Goal: Task Accomplishment & Management: Manage account settings

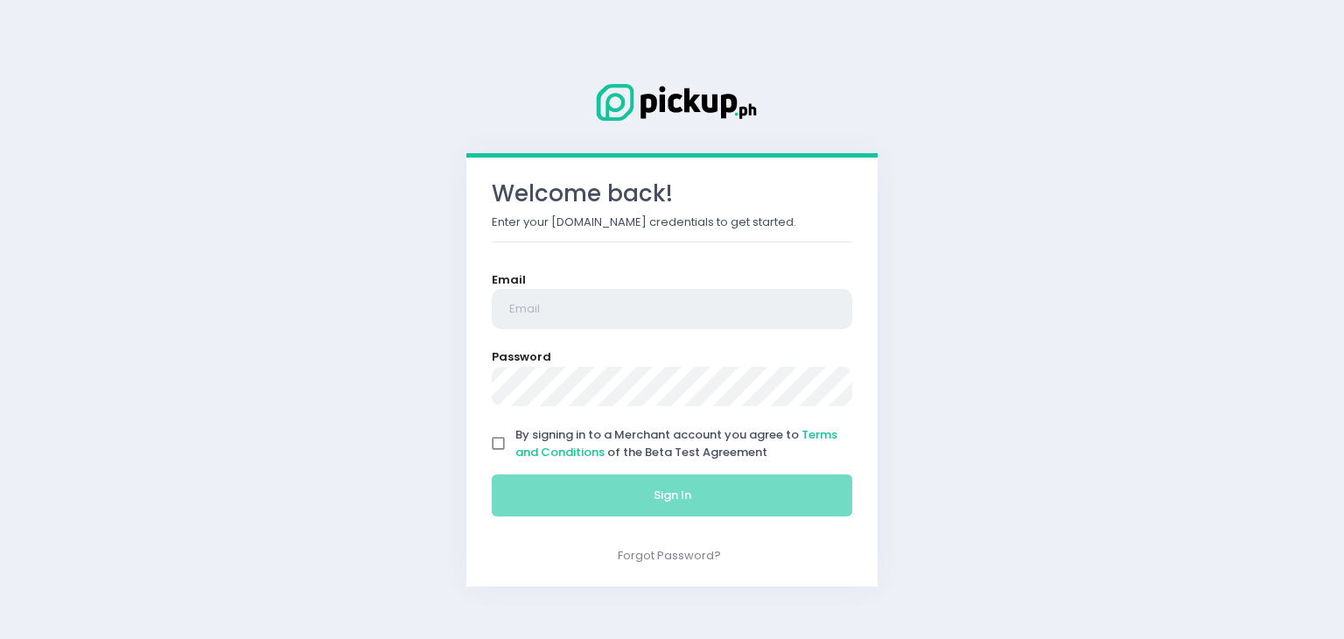
click at [695, 300] on input "email" at bounding box center [672, 309] width 360 height 40
type input "koja.matcha@gmail.com"
click at [511, 438] on input "By signing in to a Merchant account you agree to Terms and Conditions of the Be…" at bounding box center [498, 443] width 33 height 33
checkbox input "true"
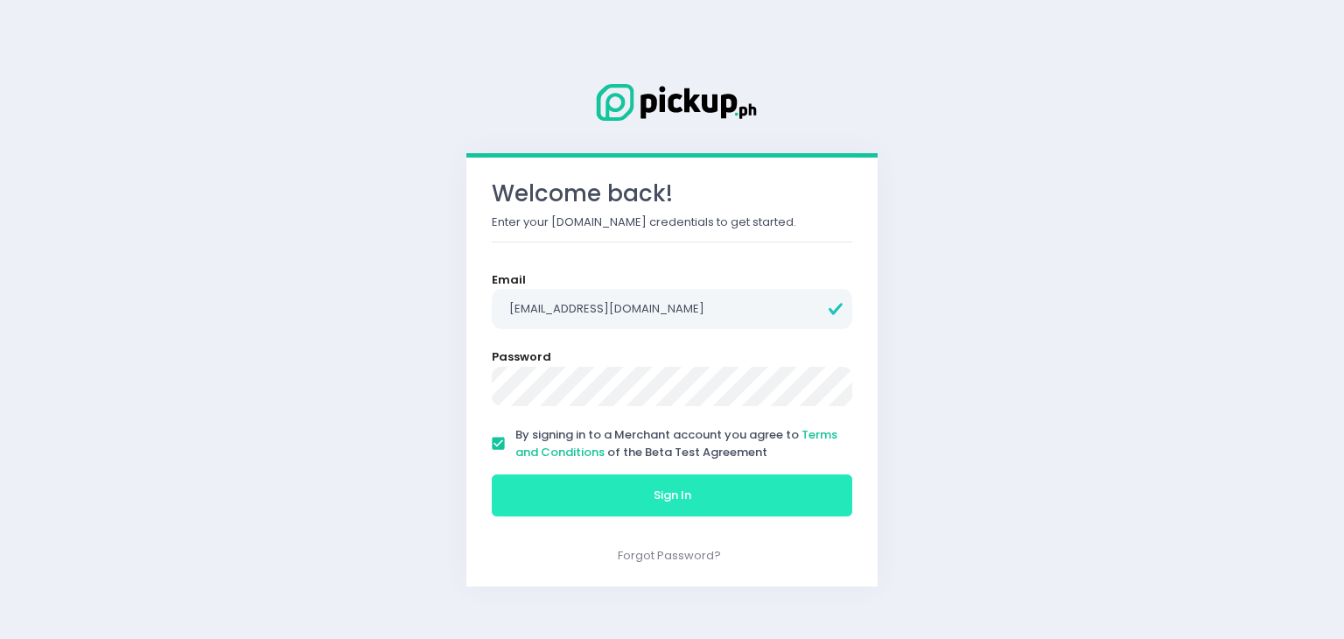
click at [532, 477] on button "Sign In" at bounding box center [672, 495] width 360 height 42
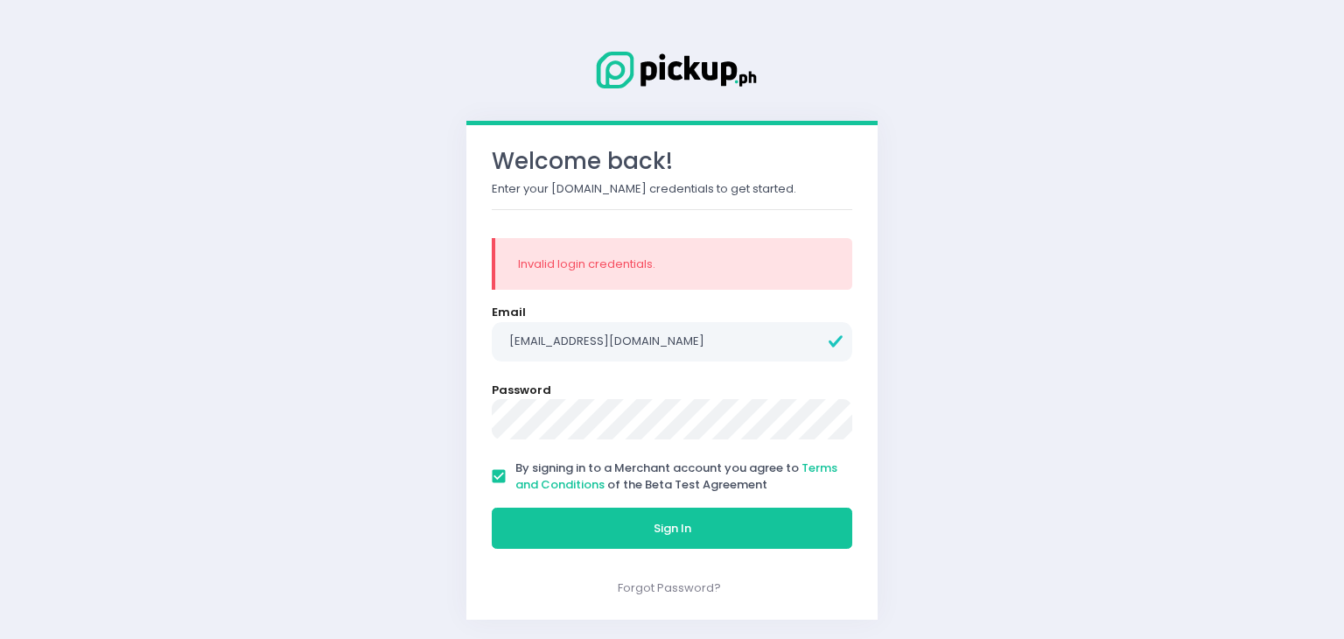
click at [225, 358] on div "Welcome back! Enter your Pickup.ph credentials to get started. Invalid login cr…" at bounding box center [672, 319] width 1344 height 639
click at [492, 507] on button "Sign In" at bounding box center [672, 528] width 360 height 42
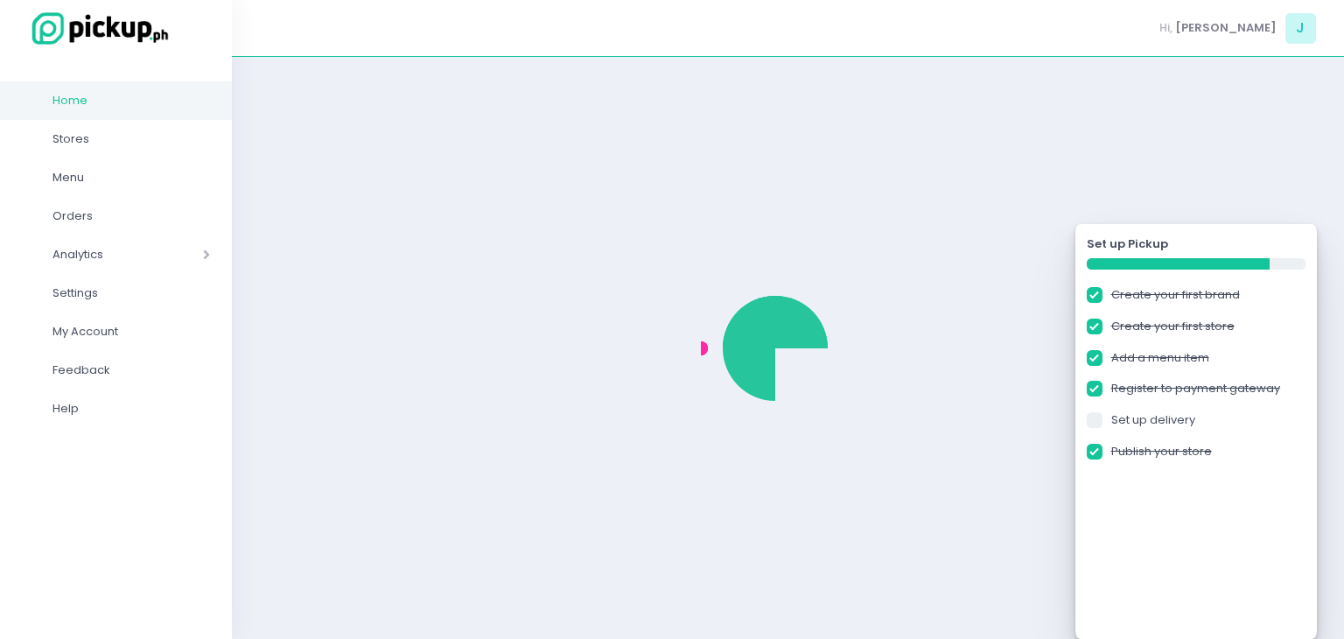
checkbox input "true"
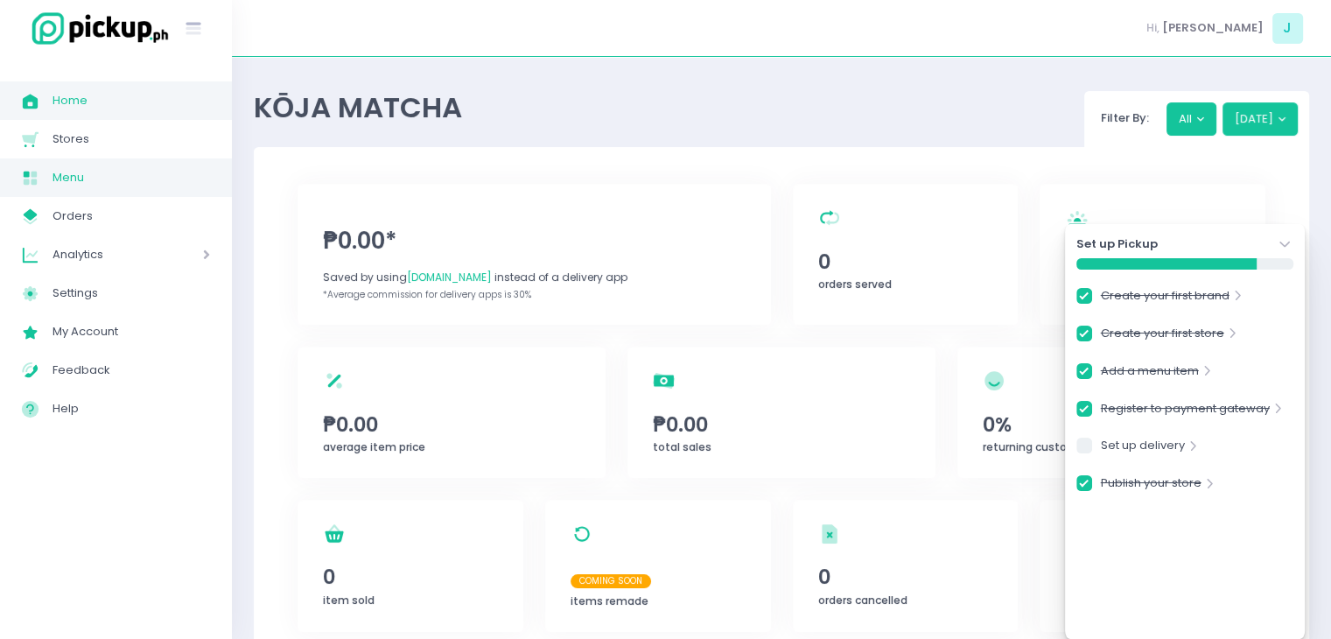
click at [63, 182] on span "Menu" at bounding box center [130, 177] width 157 height 23
checkbox input "true"
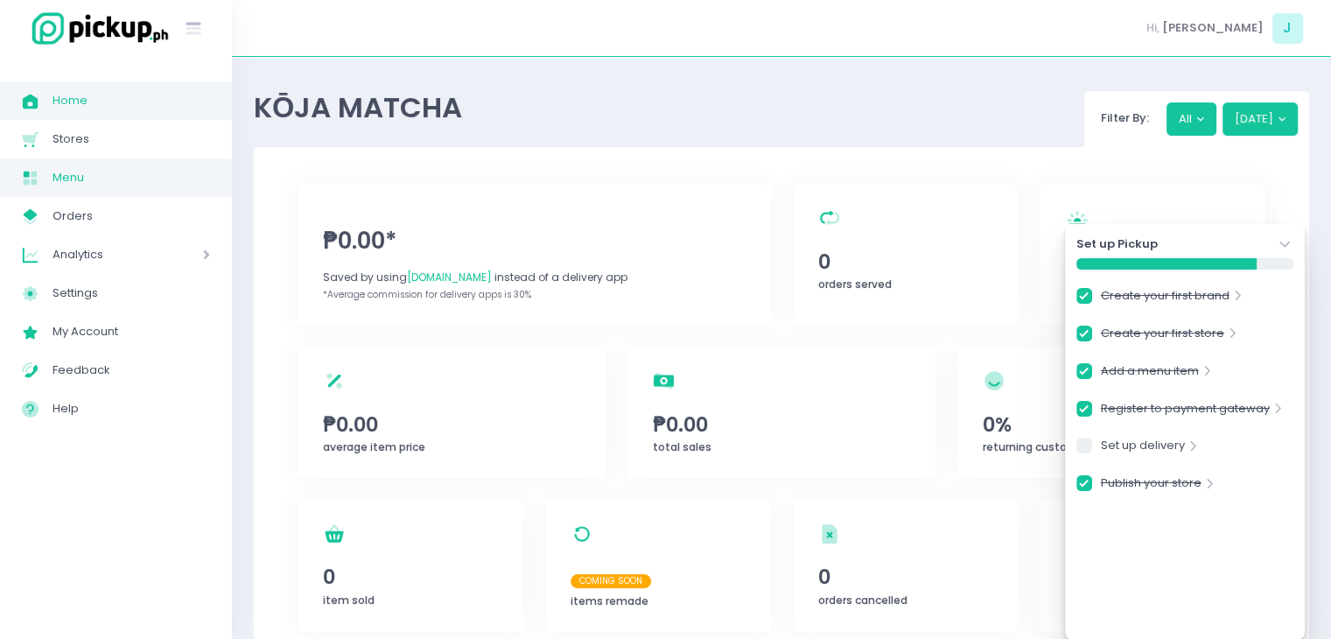
checkbox input "true"
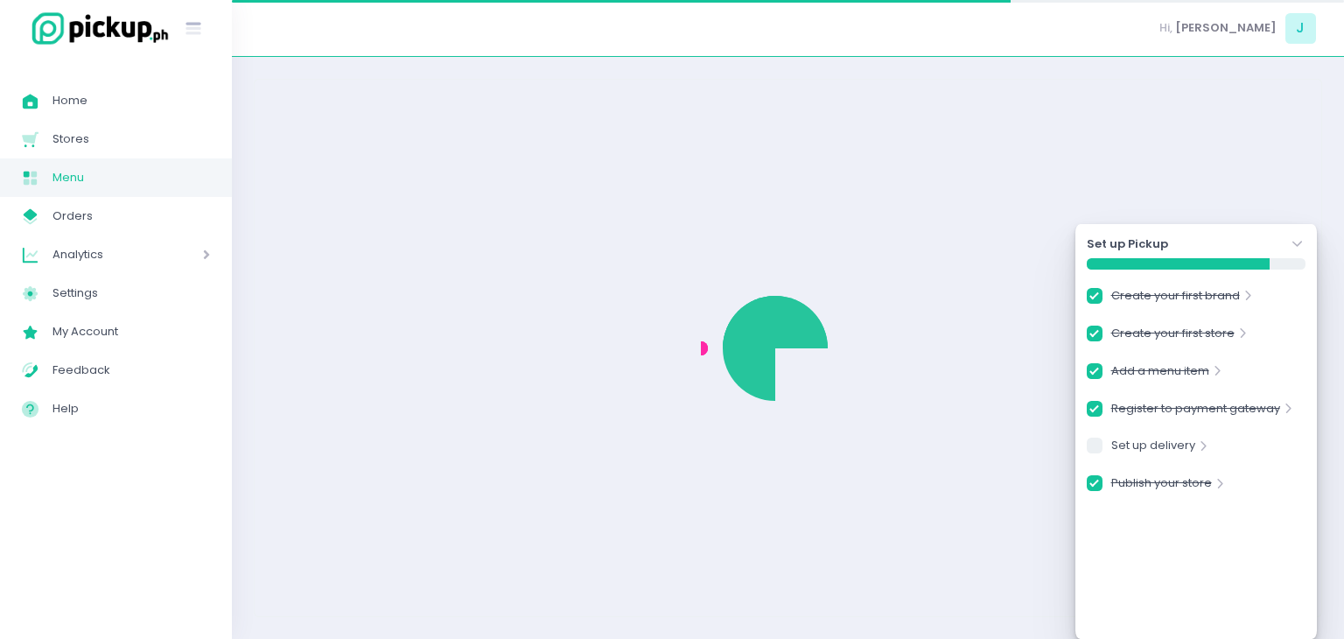
checkbox input "true"
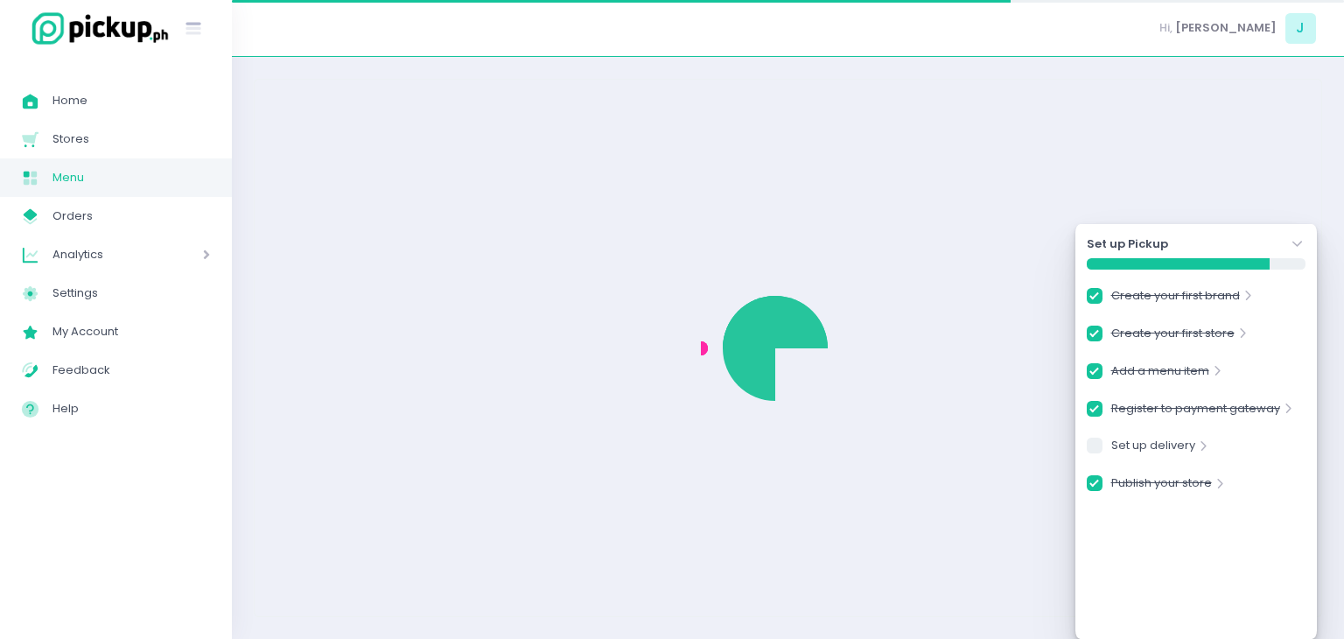
checkbox input "true"
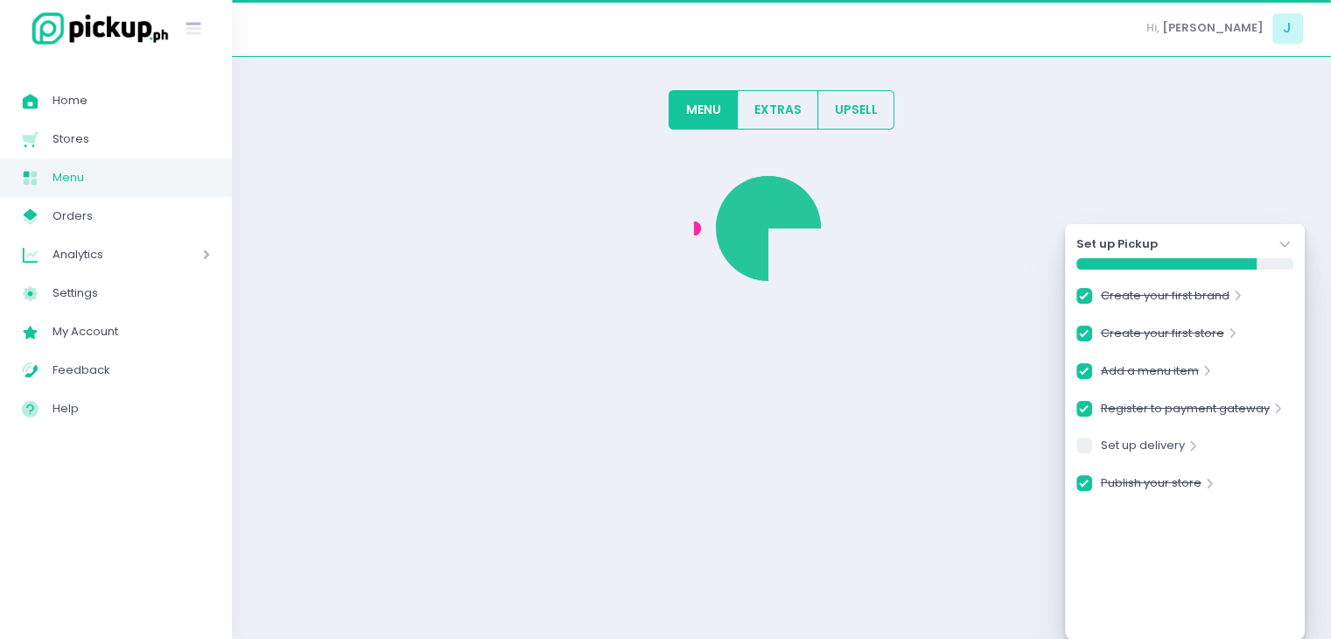
checkbox input "true"
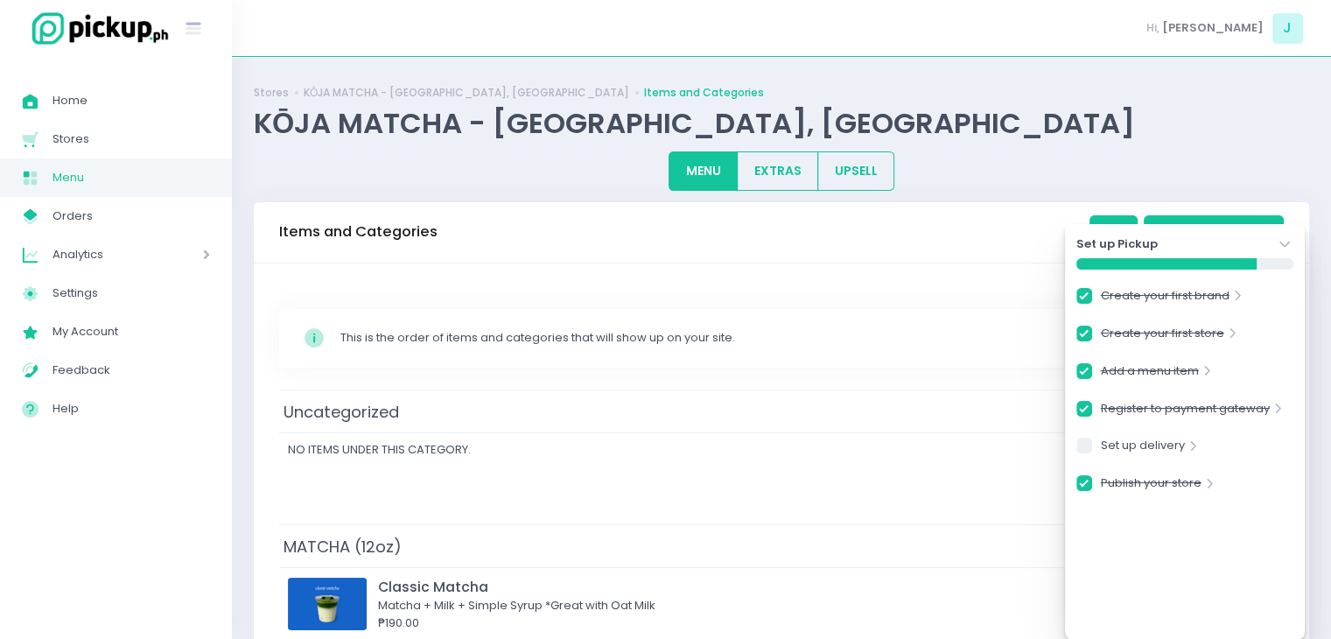
scroll to position [262, 0]
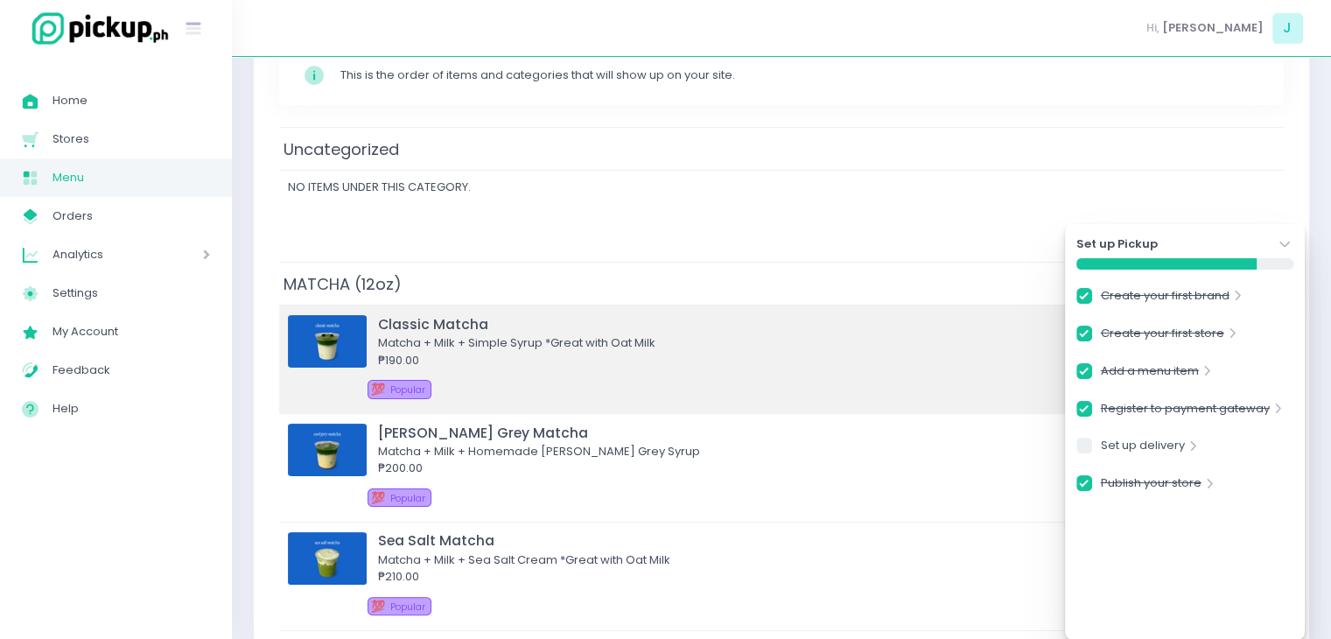
click at [654, 346] on div "Matcha + Milk + Simple Syrup *Great with Oat Milk" at bounding box center [799, 342] width 842 height 17
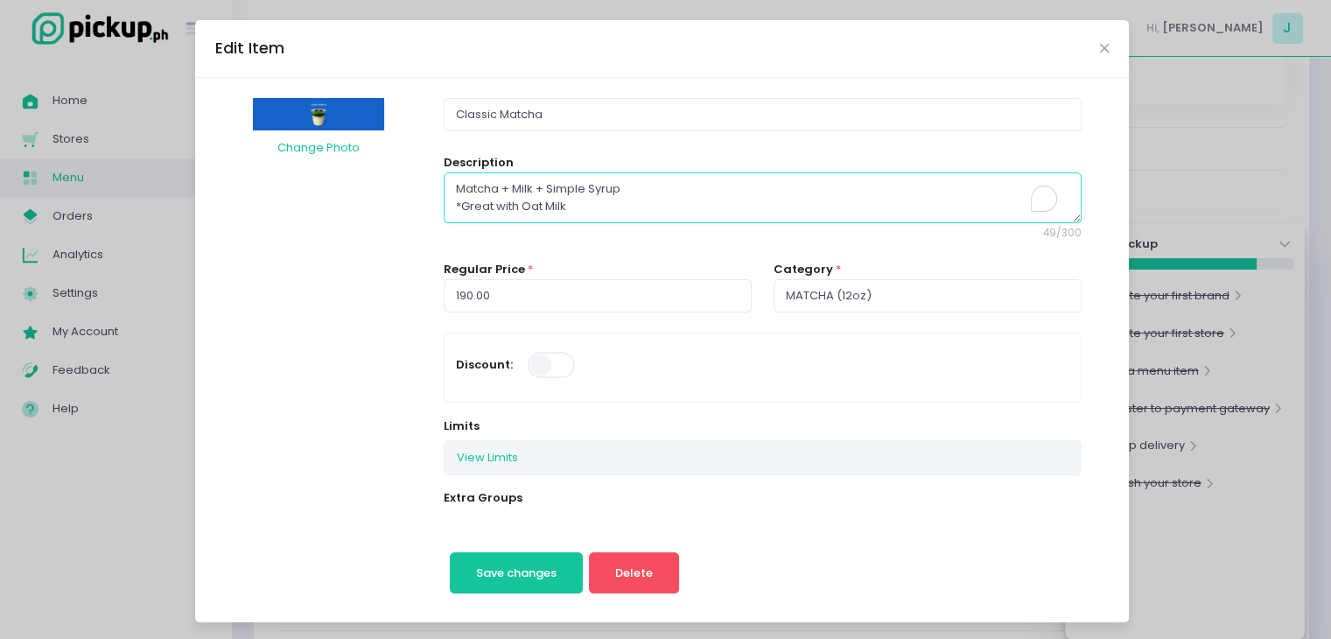
drag, startPoint x: 629, startPoint y: 186, endPoint x: 538, endPoint y: 186, distance: 91.0
click at [538, 186] on textarea "Matcha + Milk + Simple Syrup *Great with Oat Milk" at bounding box center [762, 197] width 637 height 51
type textarea "Matcha + Milk + Agave Syrup *Great with Oat Milk"
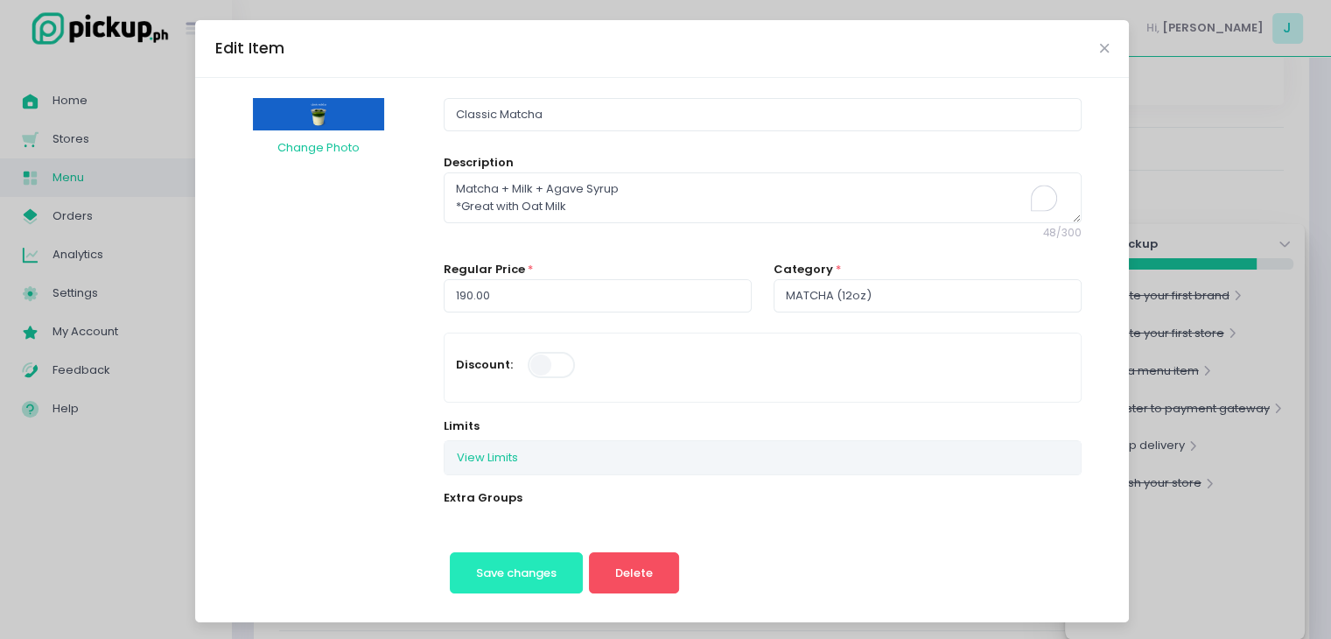
click at [528, 562] on button "Save changes" at bounding box center [517, 573] width 134 height 42
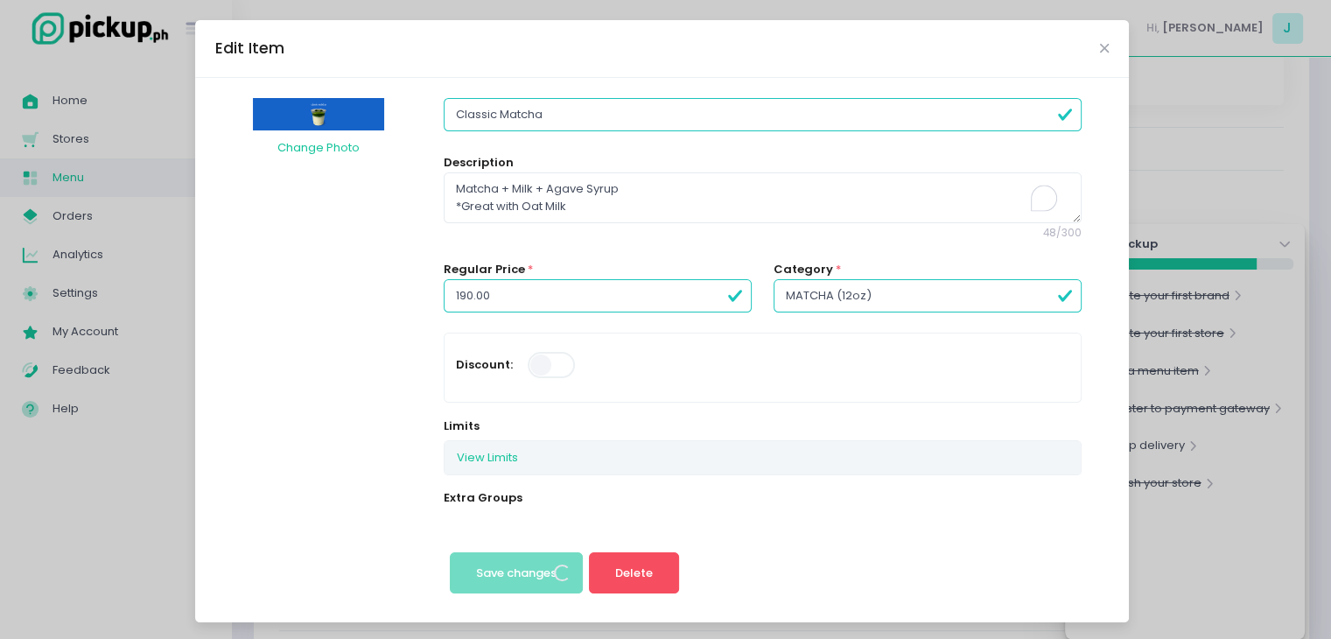
scroll to position [0, 0]
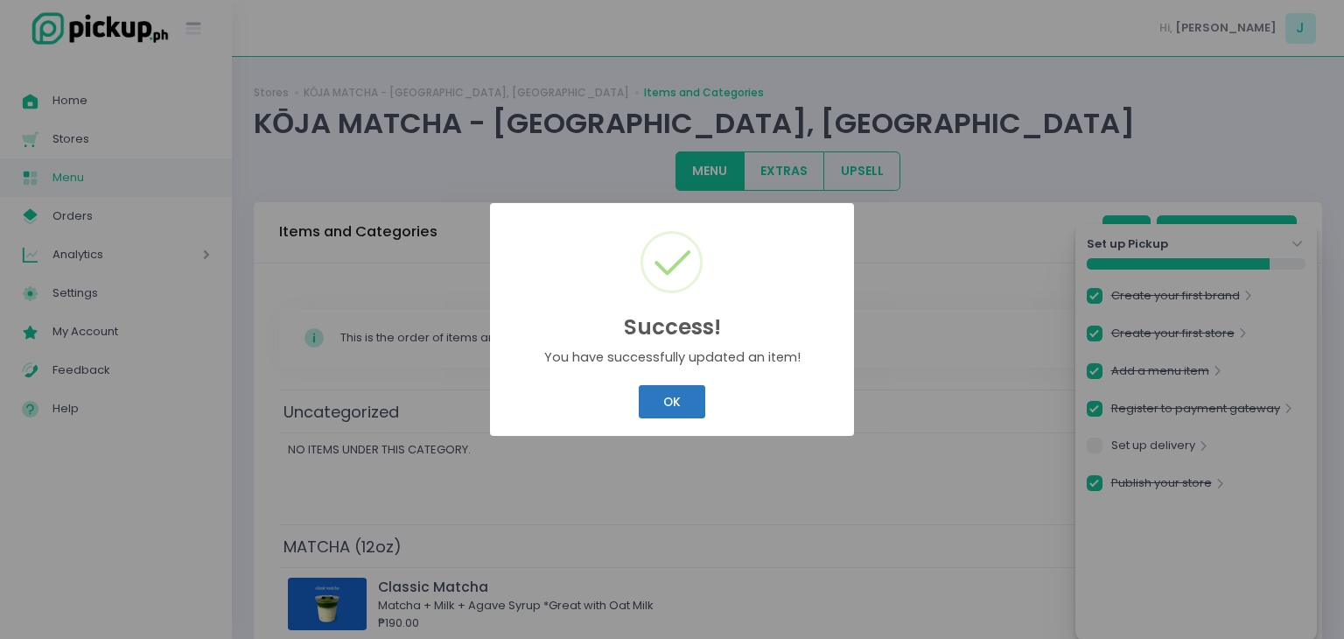
click at [643, 405] on button "OK" at bounding box center [672, 401] width 66 height 33
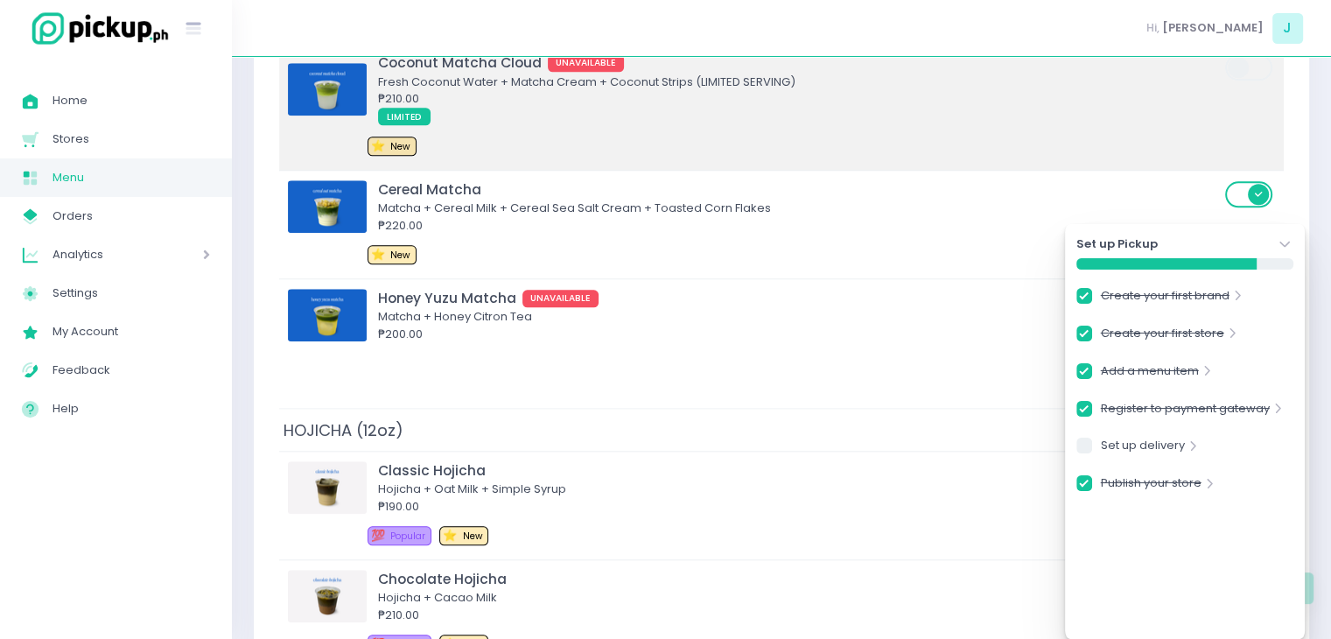
scroll to position [1750, 0]
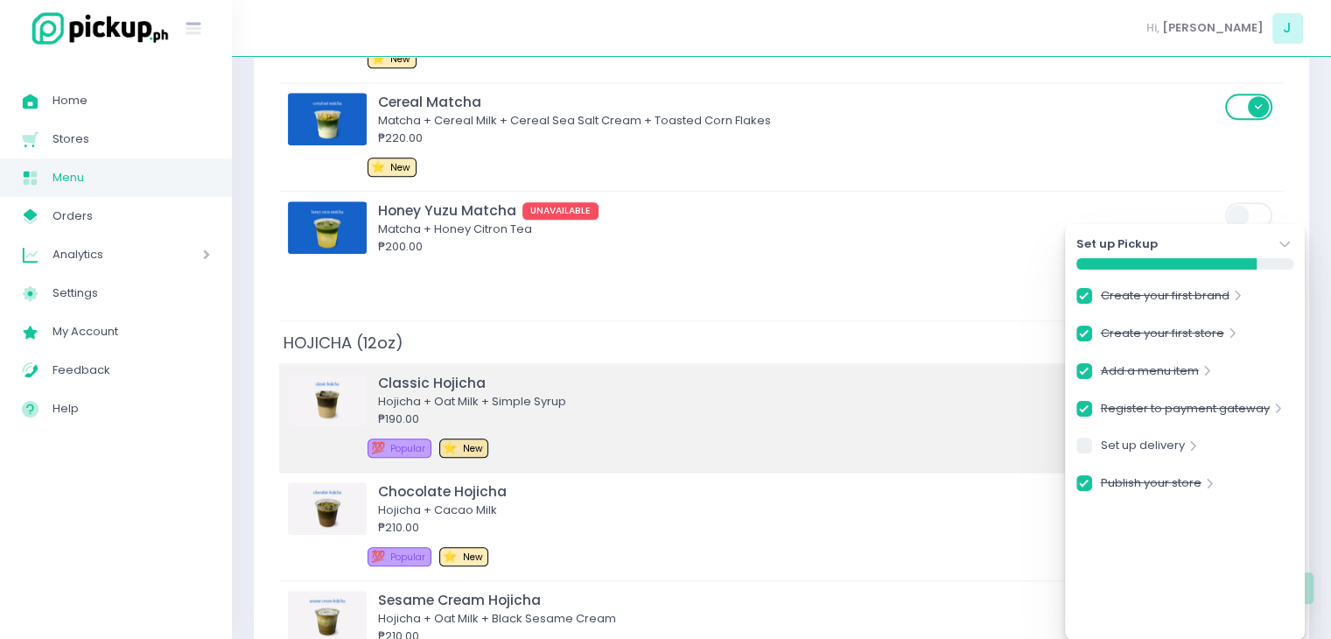
click at [590, 397] on div "Hojicha + Oat Milk + Simple Syrup" at bounding box center [799, 401] width 842 height 17
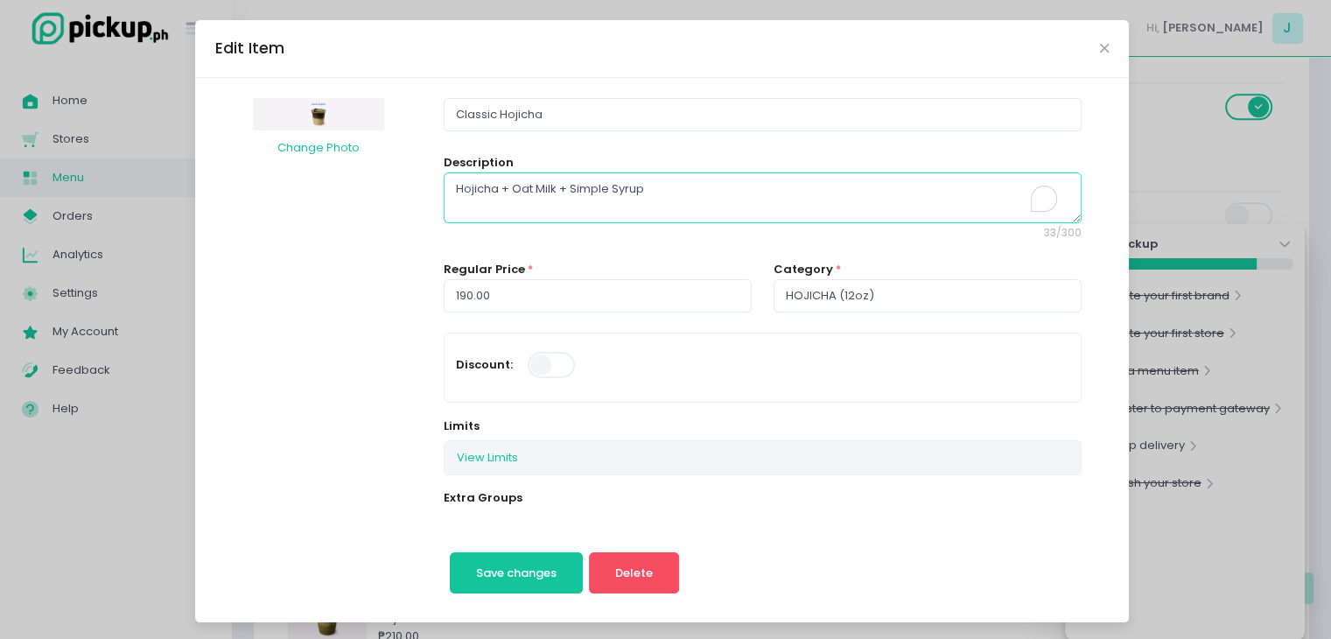
drag, startPoint x: 682, startPoint y: 195, endPoint x: 562, endPoint y: 200, distance: 120.0
click at [562, 200] on textarea "Hojicha + Oat Milk + Simple Syrup" at bounding box center [762, 197] width 637 height 51
type textarea "Hojicha + Oat Milk + Agave Syrup"
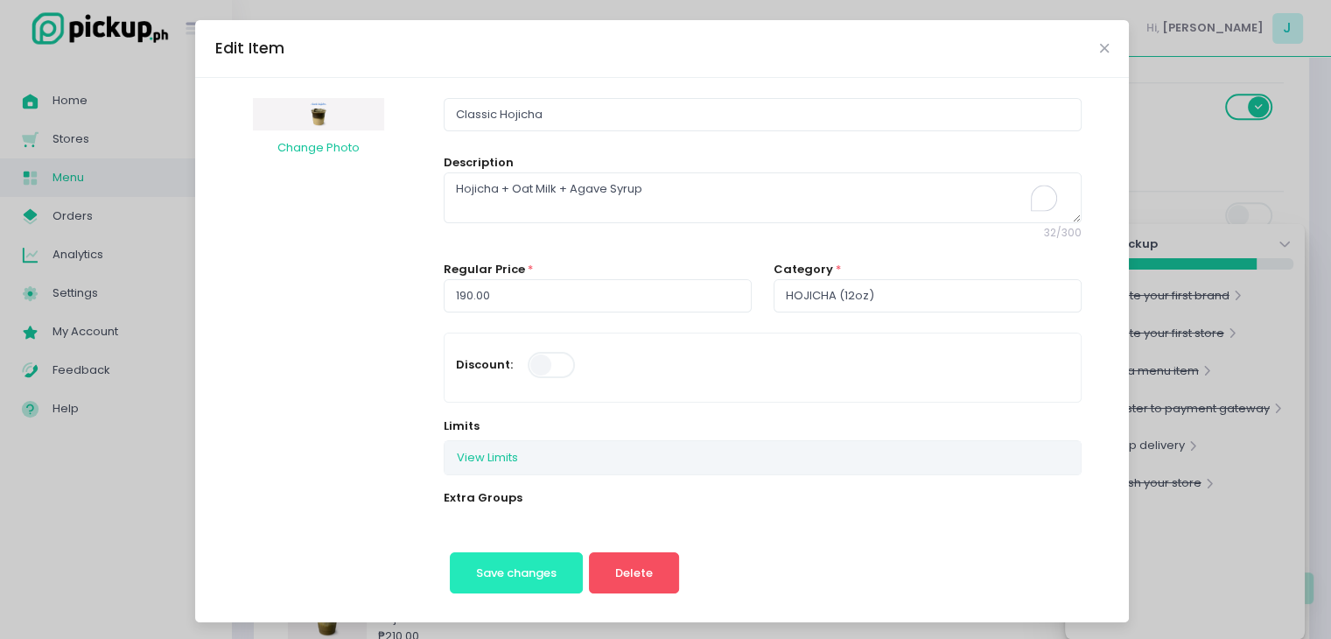
click at [521, 555] on button "Save changes" at bounding box center [517, 573] width 134 height 42
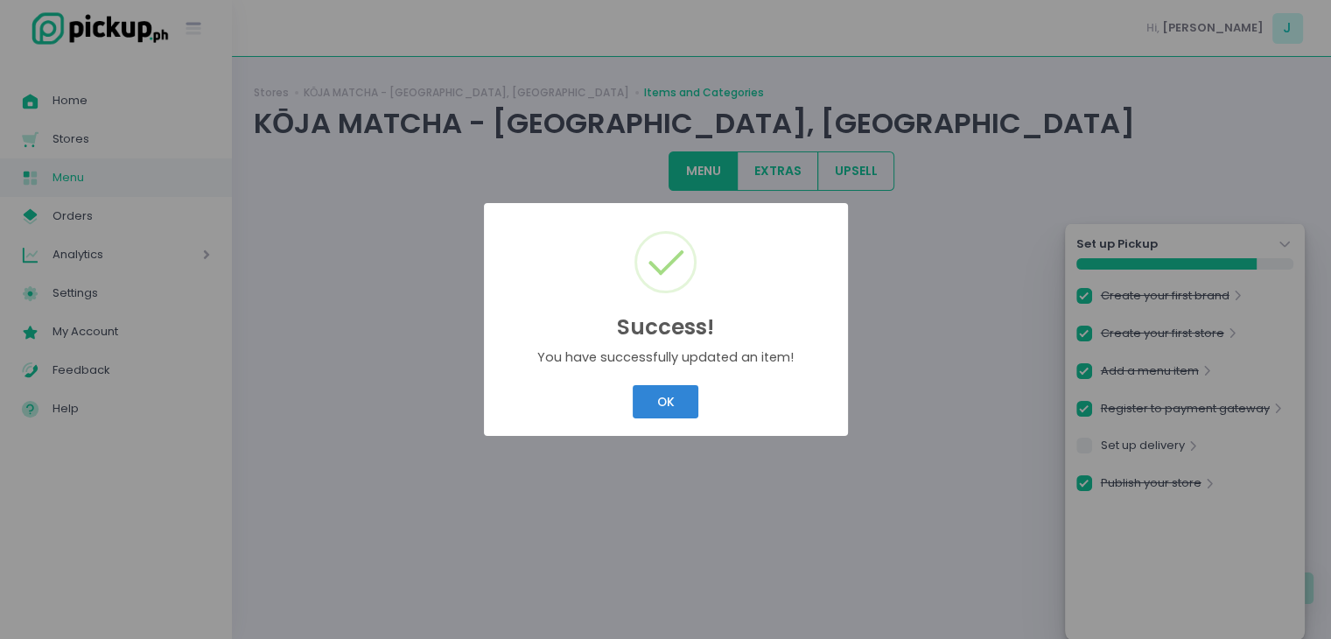
scroll to position [0, 0]
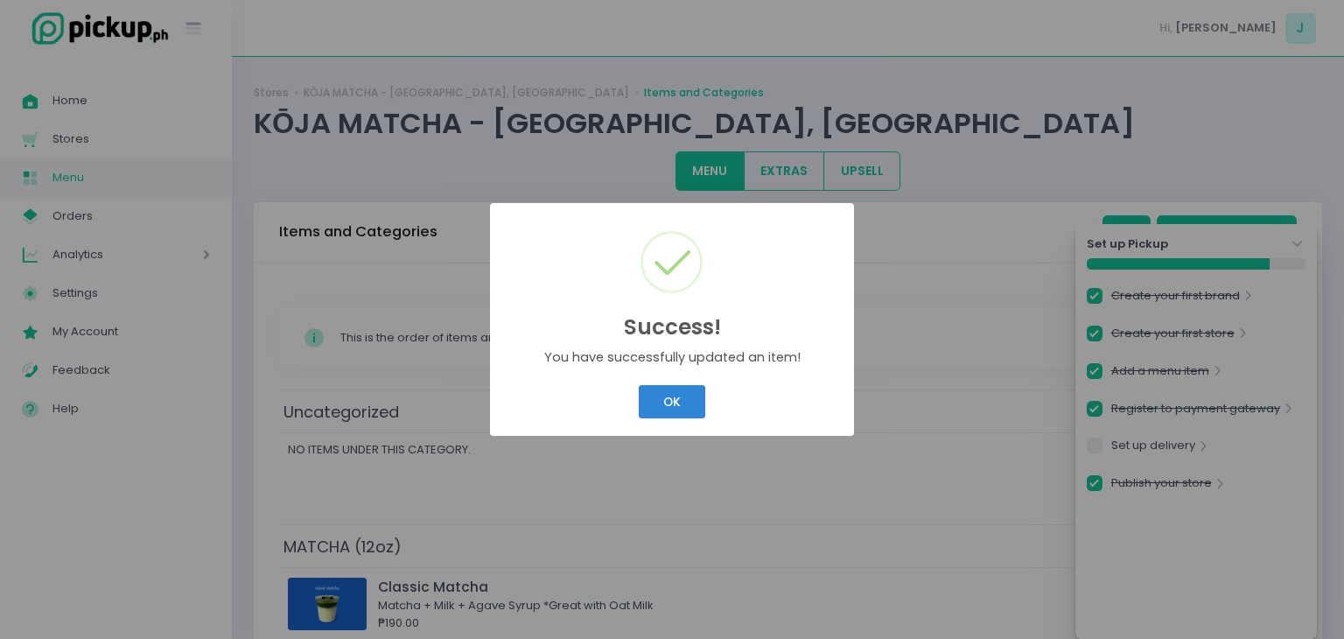
click at [678, 422] on div "Success! × You have successfully updated an item! OK Cancel" at bounding box center [672, 320] width 364 height 234
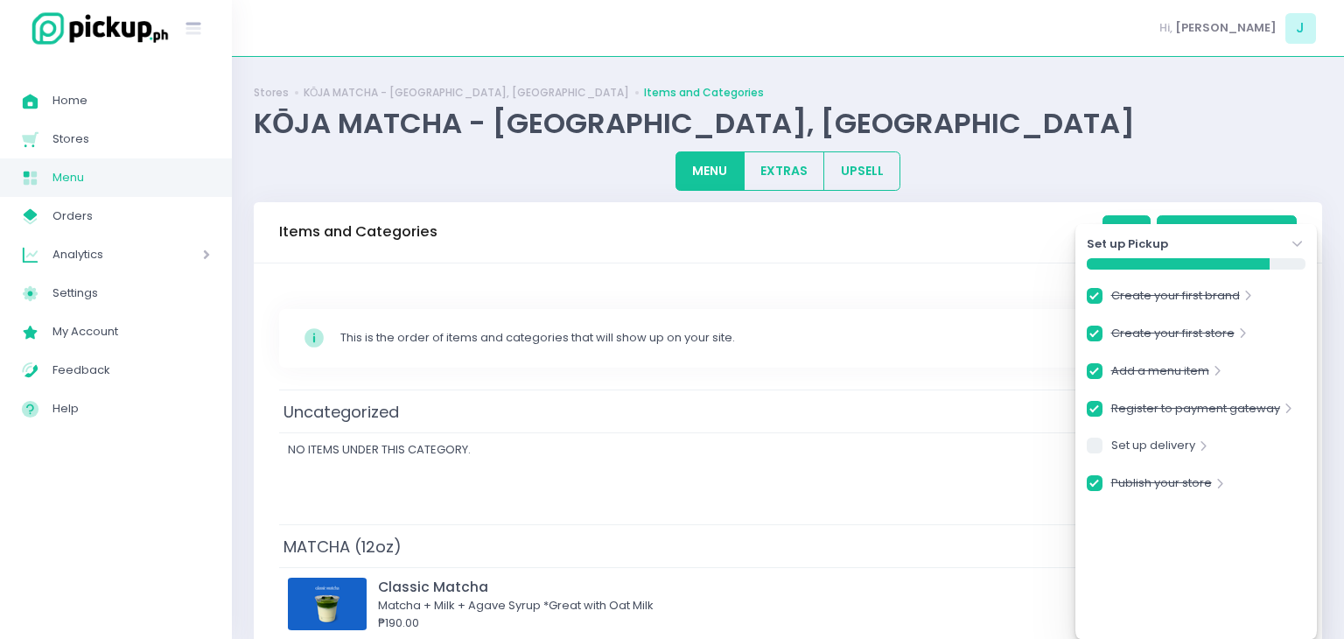
click at [679, 415] on td "Uncategorized" at bounding box center [787, 410] width 1017 height 43
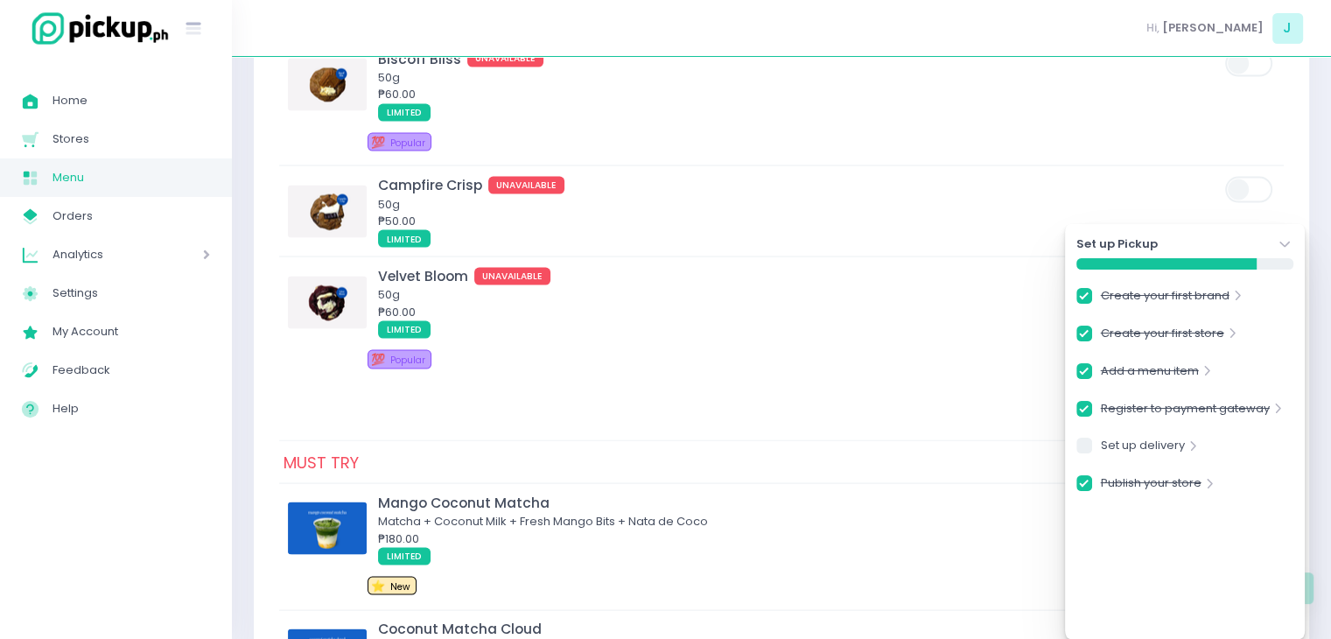
scroll to position [3771, 0]
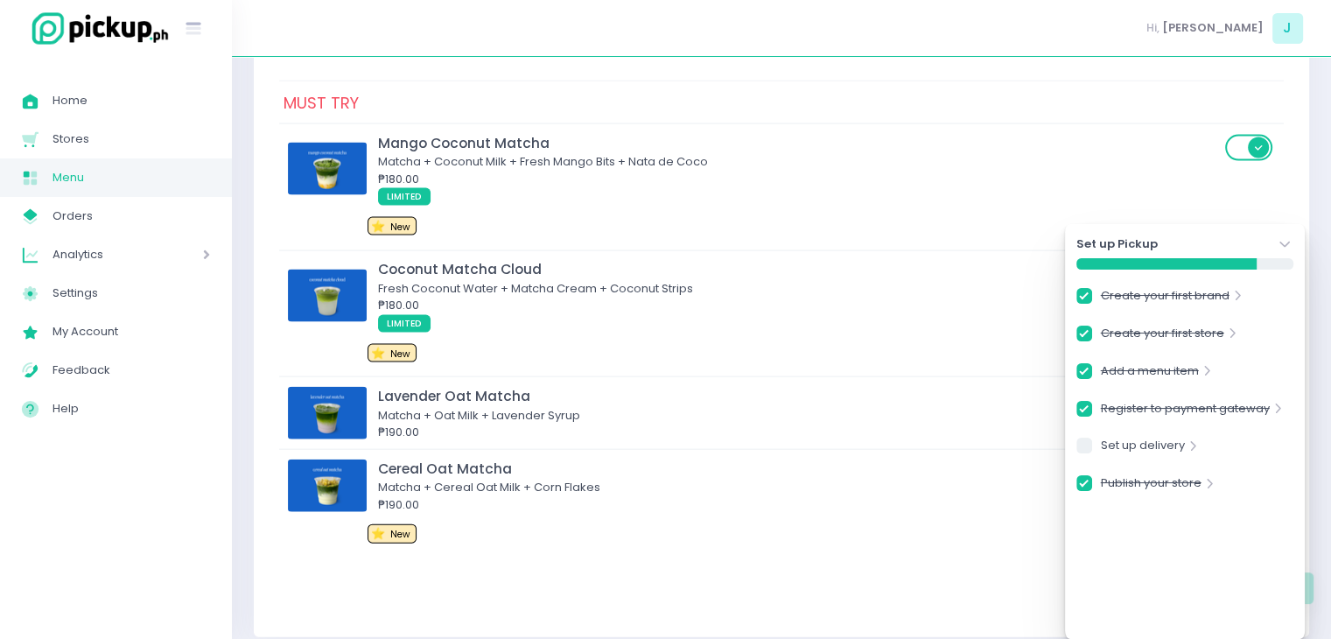
checkbox input "true"
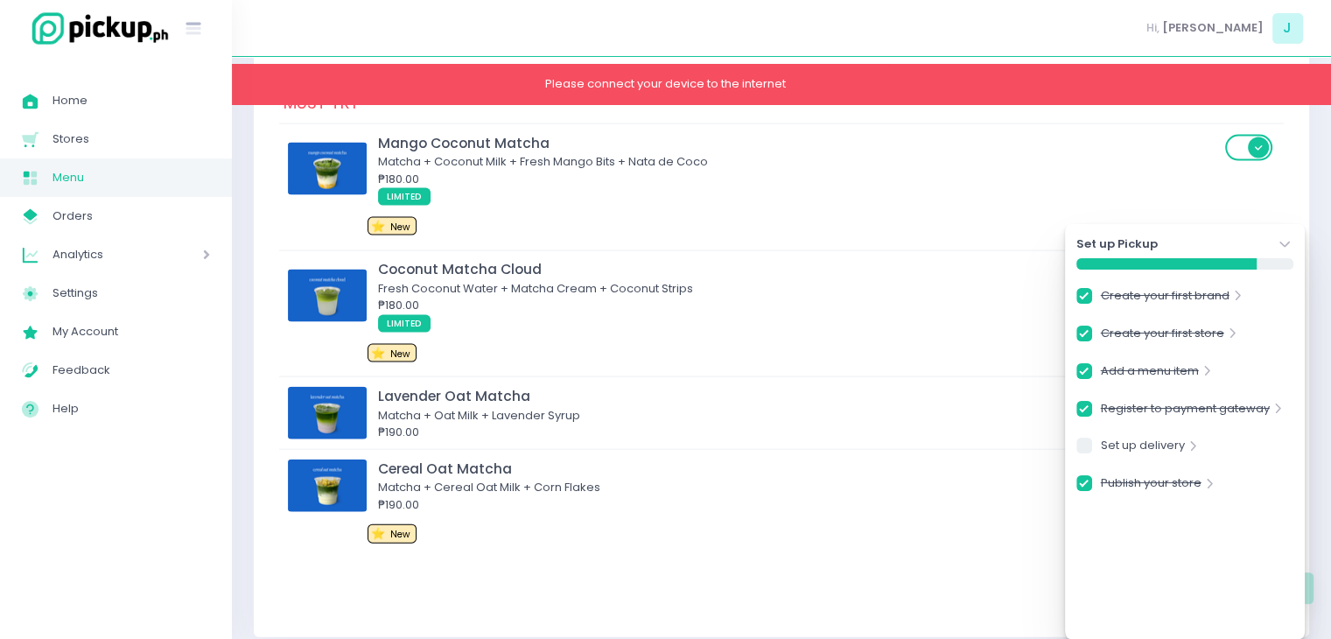
checkbox input "true"
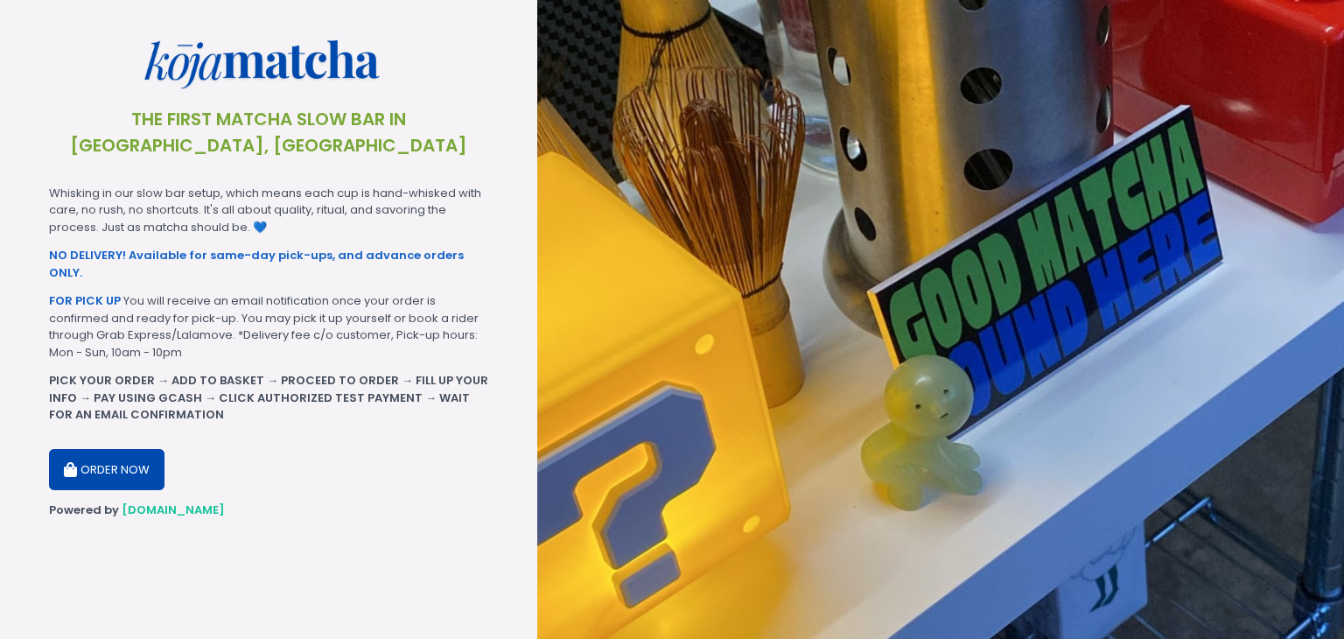
click at [90, 449] on button "ORDER NOW" at bounding box center [106, 470] width 115 height 42
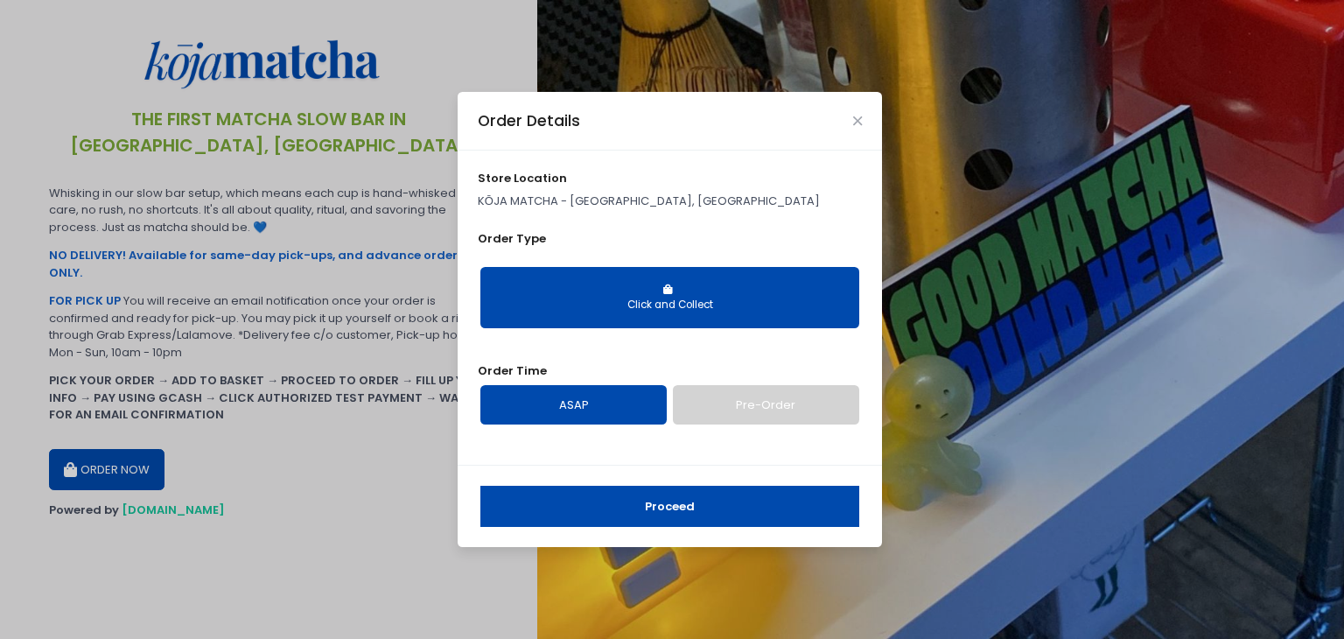
click at [571, 414] on link "ASAP" at bounding box center [573, 405] width 186 height 40
click at [602, 498] on button "Proceed" at bounding box center [669, 507] width 379 height 42
